Goal: Find specific page/section: Find specific page/section

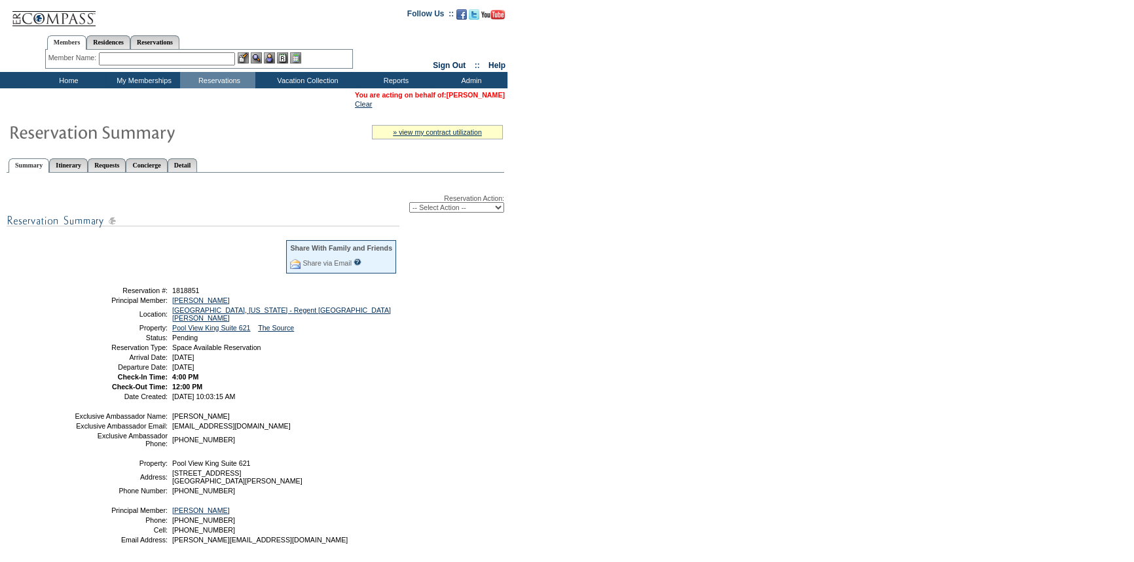
click at [466, 94] on link "[PERSON_NAME]" at bounding box center [475, 95] width 58 height 8
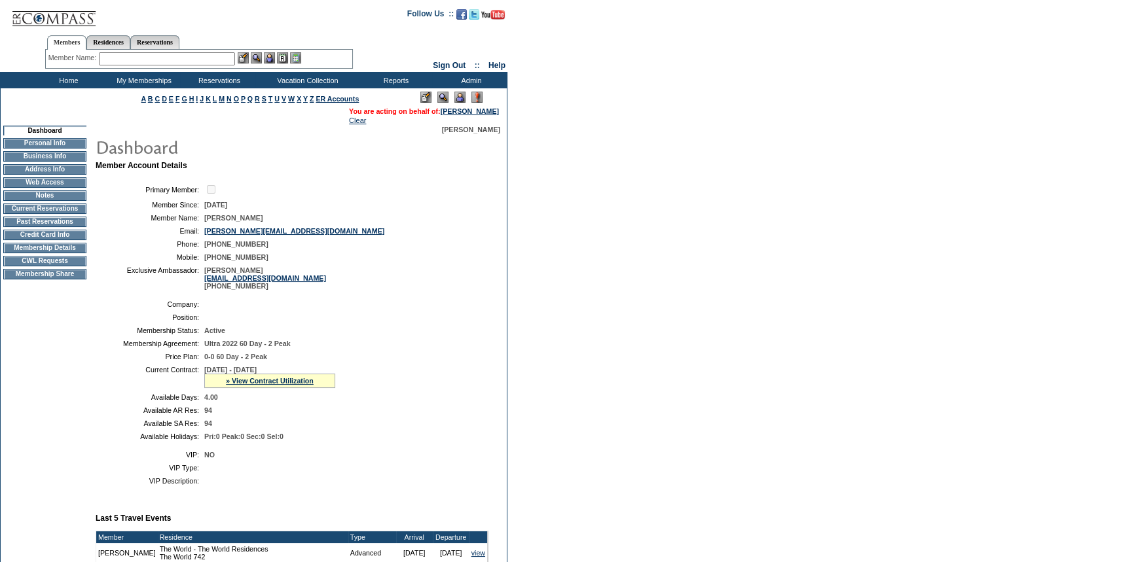
click at [205, 62] on input "text" at bounding box center [167, 58] width 136 height 13
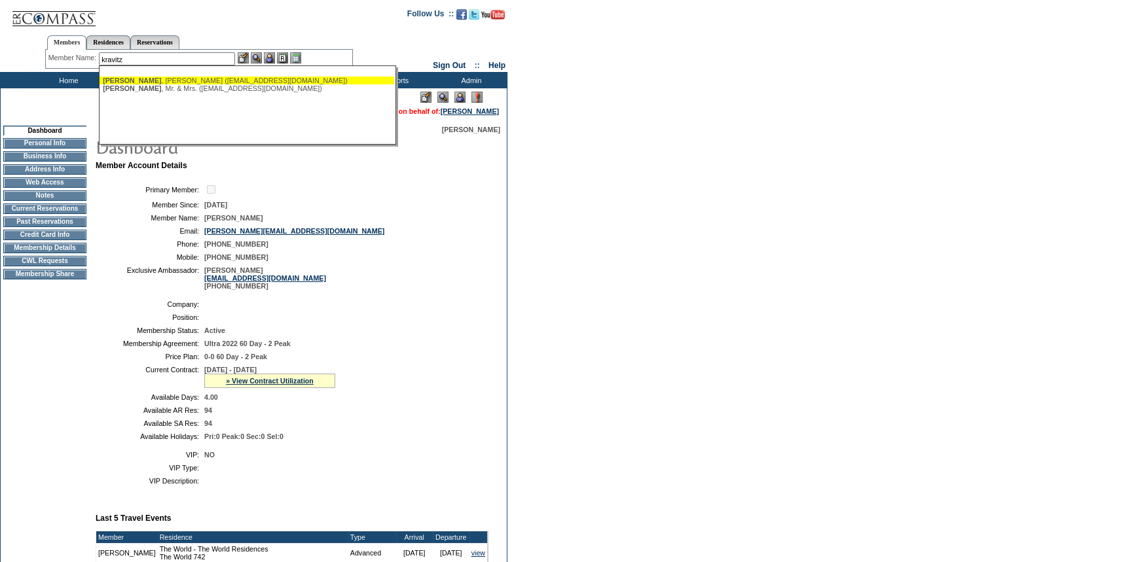
click at [203, 78] on div "Kravitz , James (leonacabezona@icloud.com)" at bounding box center [247, 81] width 288 height 8
type input "Kravitz, James (leonacabezona@icloud.com)"
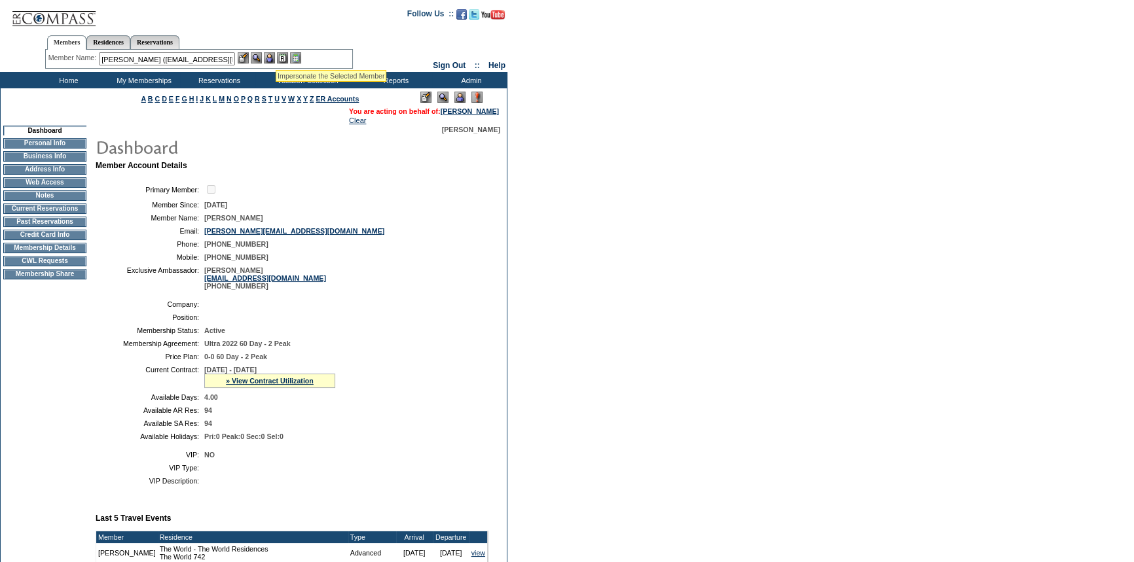
drag, startPoint x: 276, startPoint y: 54, endPoint x: 260, endPoint y: 55, distance: 15.1
click at [275, 54] on img at bounding box center [269, 57] width 11 height 11
click at [260, 55] on img at bounding box center [256, 57] width 11 height 11
